Goal: Information Seeking & Learning: Learn about a topic

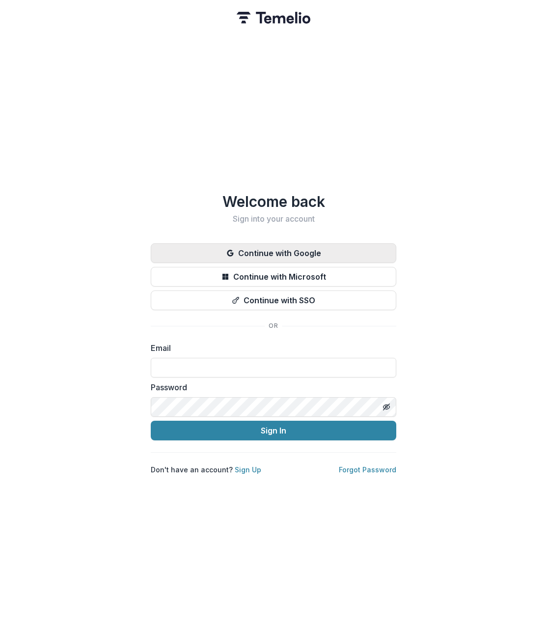
click at [250, 243] on button "Continue with Google" at bounding box center [274, 253] width 246 height 20
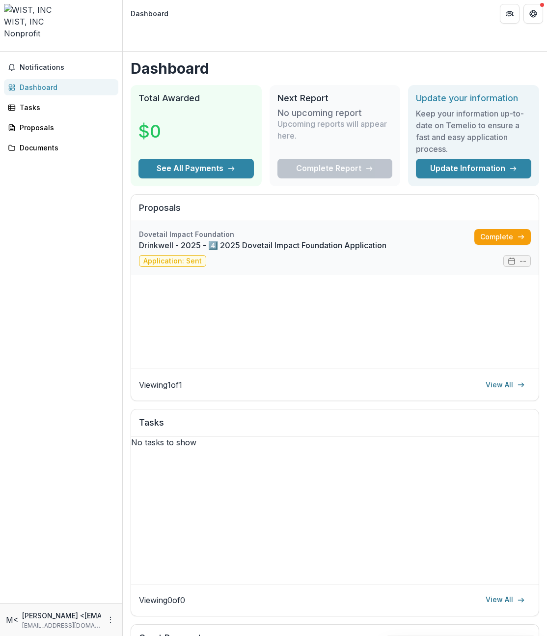
click at [304, 239] on link "Drinkwell - 2025 - 4️⃣ 2025 Dovetail Impact Foundation Application" at bounding box center [307, 245] width 336 height 12
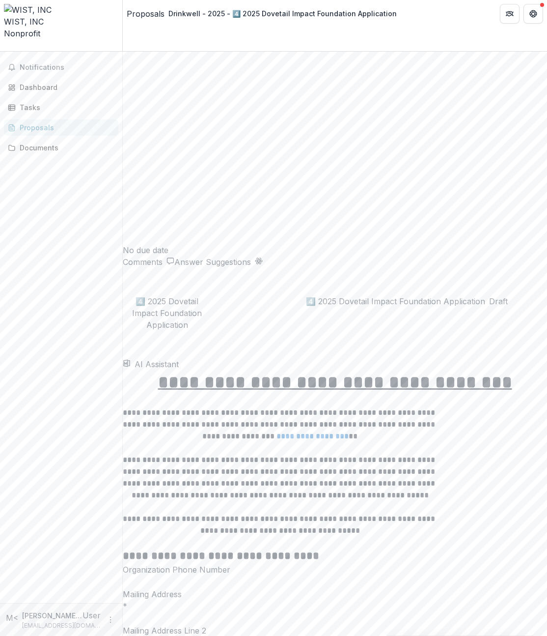
scroll to position [1097, 0]
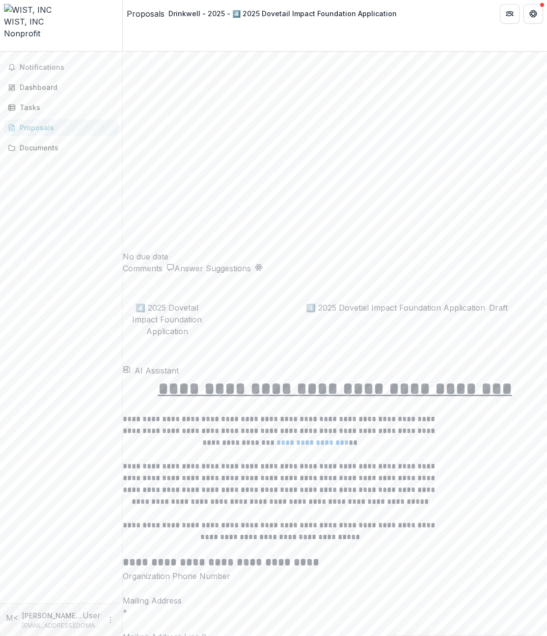
drag, startPoint x: 219, startPoint y: 95, endPoint x: 172, endPoint y: 80, distance: 49.2
copy p "HOW: What programs and/or services have you developed to help solve this proble…"
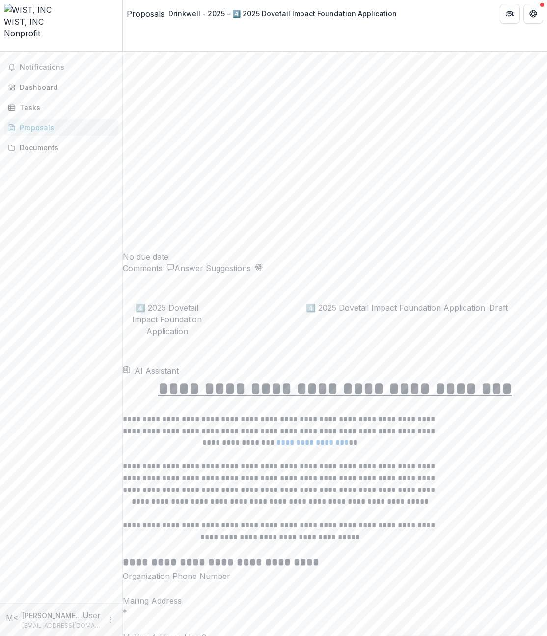
copy blockquote "**********"
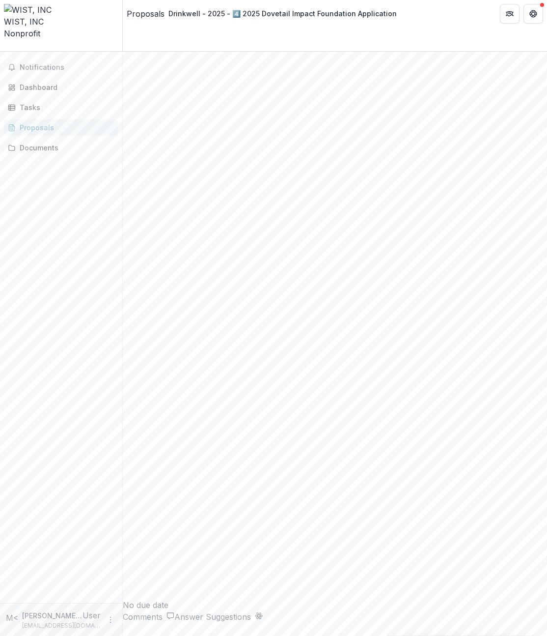
scroll to position [742, 0]
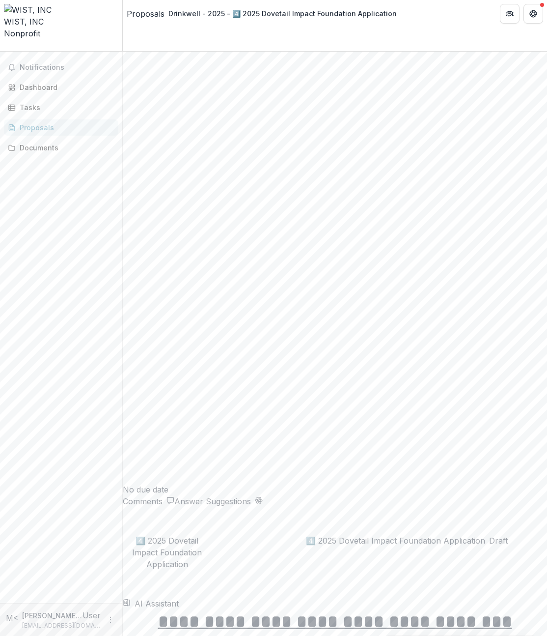
scroll to position [959, 0]
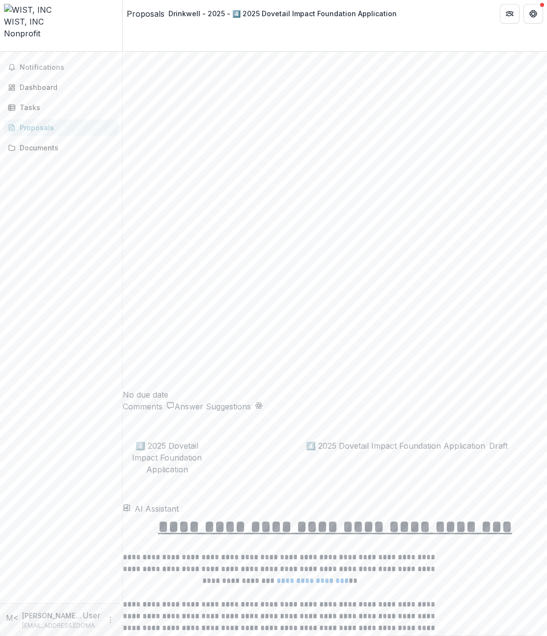
scroll to position [972, 0]
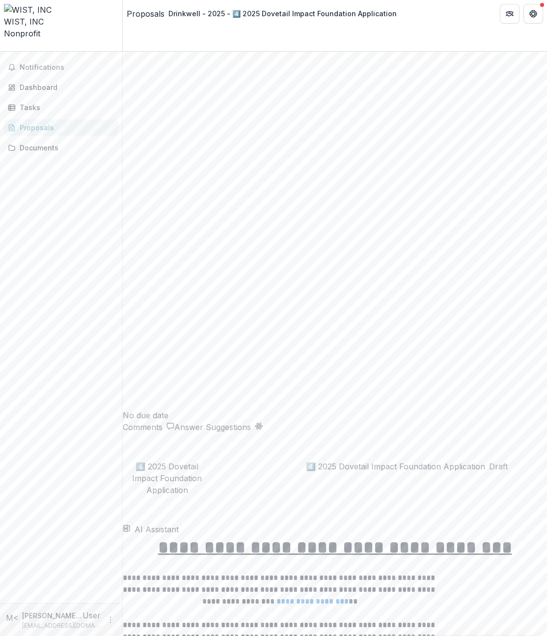
scroll to position [925, 0]
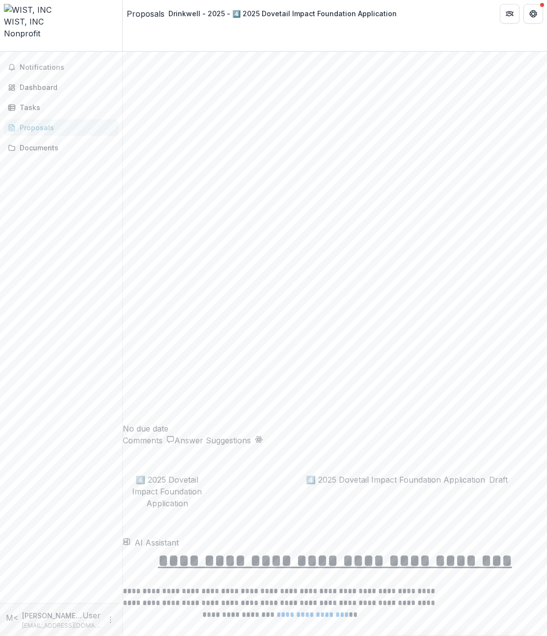
drag, startPoint x: 380, startPoint y: 308, endPoint x: 393, endPoint y: 305, distance: 13.6
drag, startPoint x: 287, startPoint y: 327, endPoint x: 361, endPoint y: 330, distance: 74.2
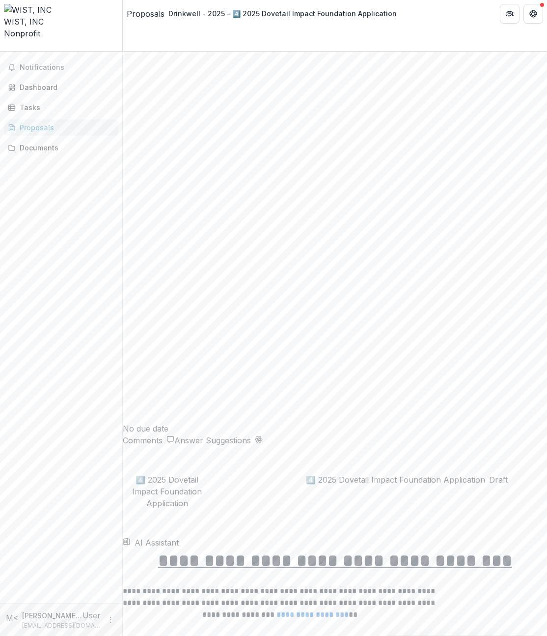
drag, startPoint x: 394, startPoint y: 330, endPoint x: 369, endPoint y: 331, distance: 24.6
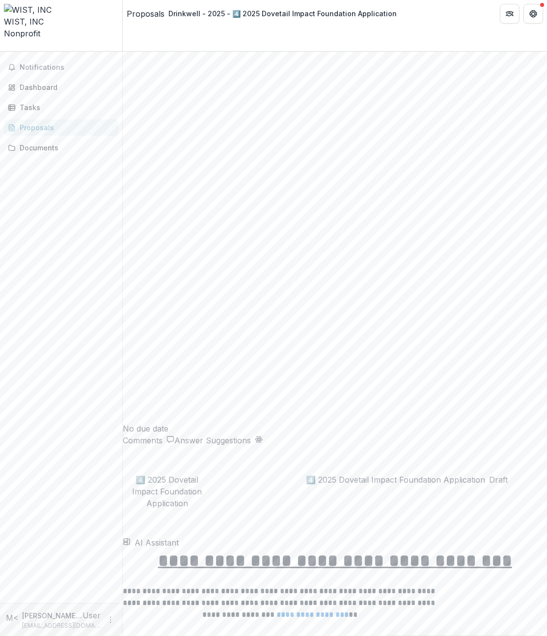
drag, startPoint x: 428, startPoint y: 340, endPoint x: 427, endPoint y: 348, distance: 8.0
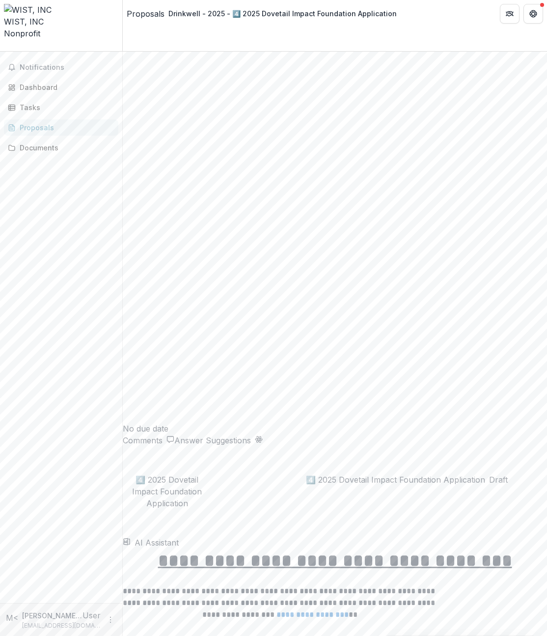
drag, startPoint x: 429, startPoint y: 349, endPoint x: 430, endPoint y: 337, distance: 12.3
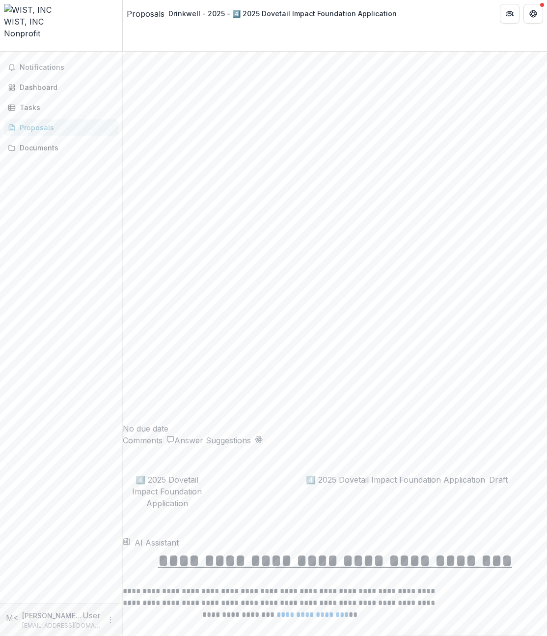
drag, startPoint x: 267, startPoint y: 360, endPoint x: 259, endPoint y: 362, distance: 8.1
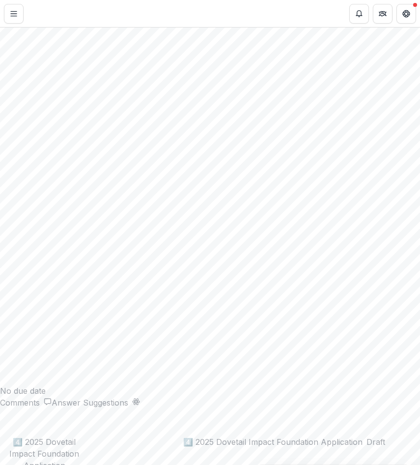
scroll to position [945, 0]
